Goal: Register for event/course

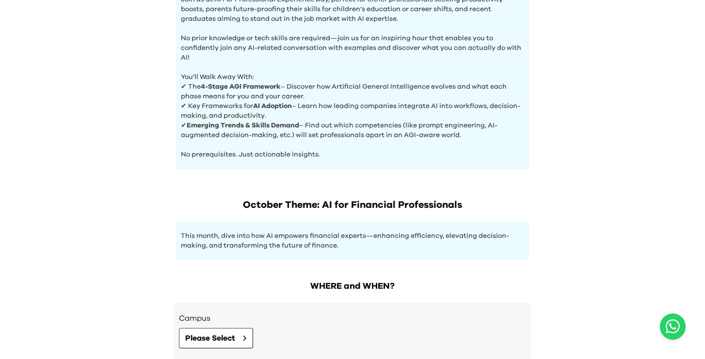
scroll to position [316, 0]
